Goal: Obtain resource: Obtain resource

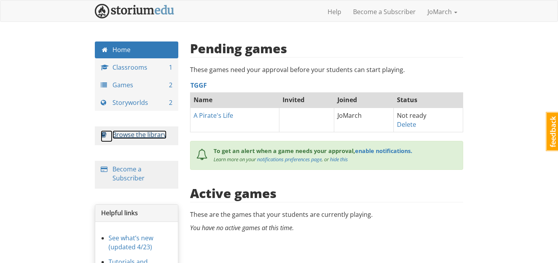
click at [149, 133] on link "Browse the library" at bounding box center [139, 134] width 54 height 9
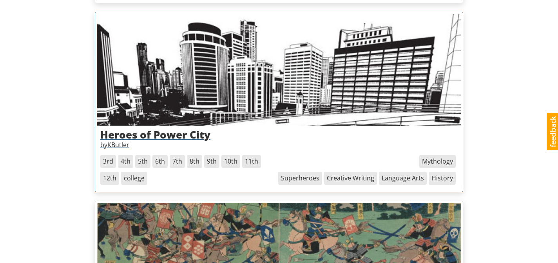
scroll to position [2857, 0]
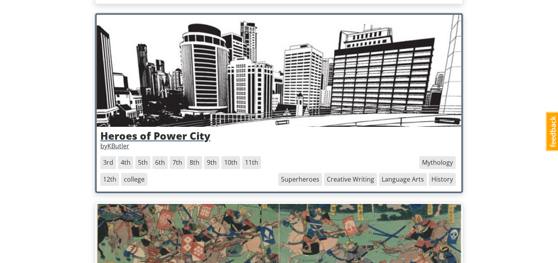
click at [158, 91] on img at bounding box center [279, 71] width 364 height 112
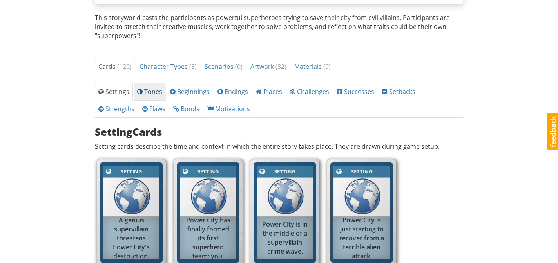
scroll to position [230, 0]
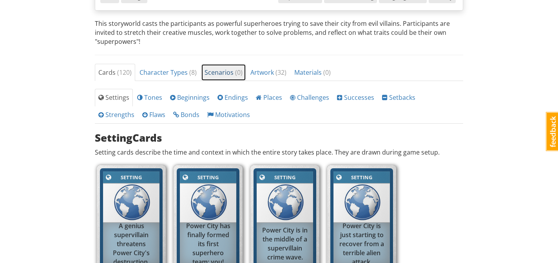
click at [210, 76] on span "Scenarios ( 0 )" at bounding box center [223, 72] width 38 height 9
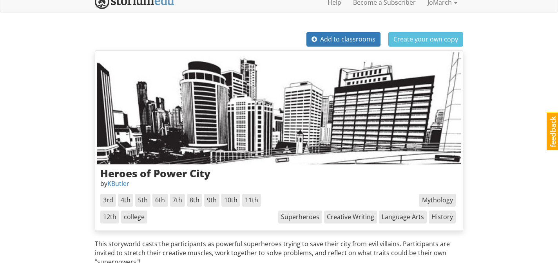
scroll to position [0, 0]
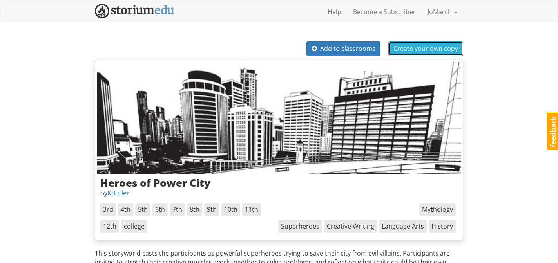
click at [425, 48] on span "Create your own copy" at bounding box center [425, 48] width 65 height 9
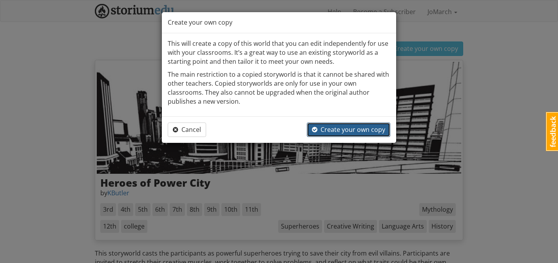
click at [351, 129] on span "Create your own copy" at bounding box center [348, 129] width 73 height 9
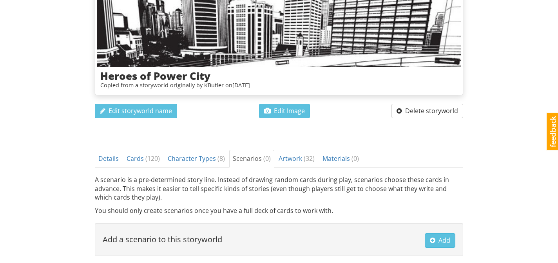
scroll to position [140, 0]
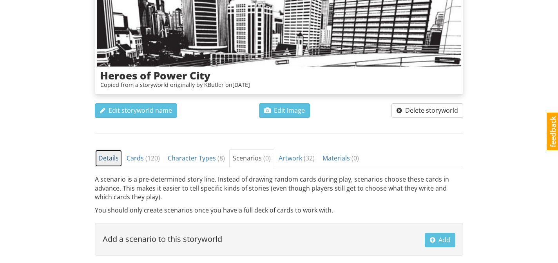
click at [117, 157] on span "Details" at bounding box center [108, 158] width 20 height 9
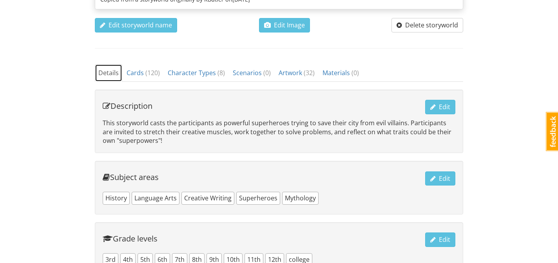
scroll to position [223, 0]
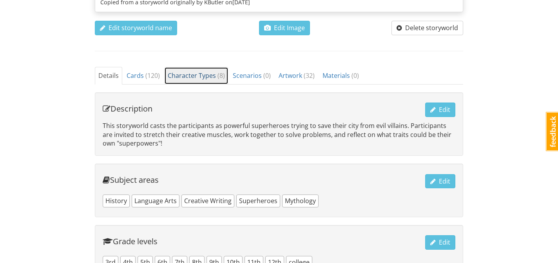
click at [177, 74] on span "Character Types ( 8 )" at bounding box center [196, 75] width 57 height 9
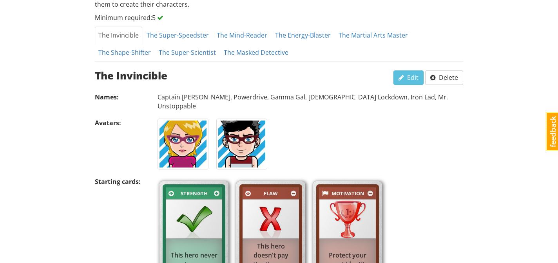
scroll to position [340, 0]
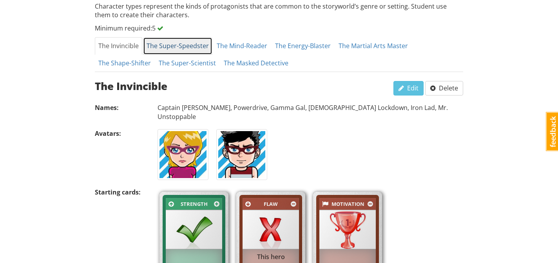
click at [192, 49] on link "The Super-Speedster" at bounding box center [177, 46] width 69 height 18
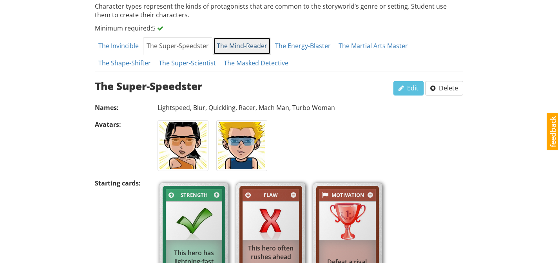
click at [226, 47] on link "The Mind-Reader" at bounding box center [242, 46] width 58 height 18
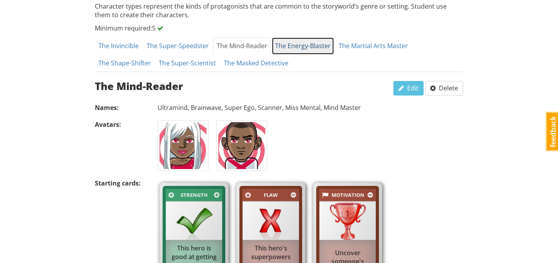
click at [289, 49] on link "The Energy-Blaster" at bounding box center [302, 46] width 63 height 18
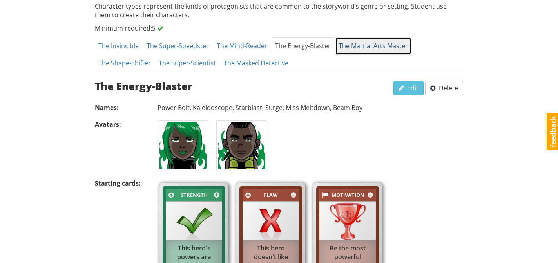
click at [359, 45] on link "The Martial Arts Master" at bounding box center [373, 46] width 76 height 18
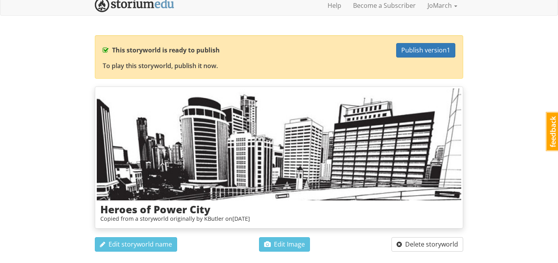
scroll to position [0, 0]
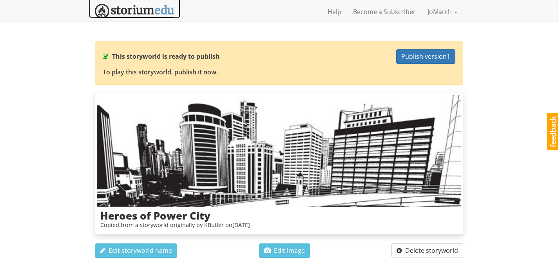
click at [157, 9] on img at bounding box center [135, 11] width 80 height 14
